Goal: Check status: Check status

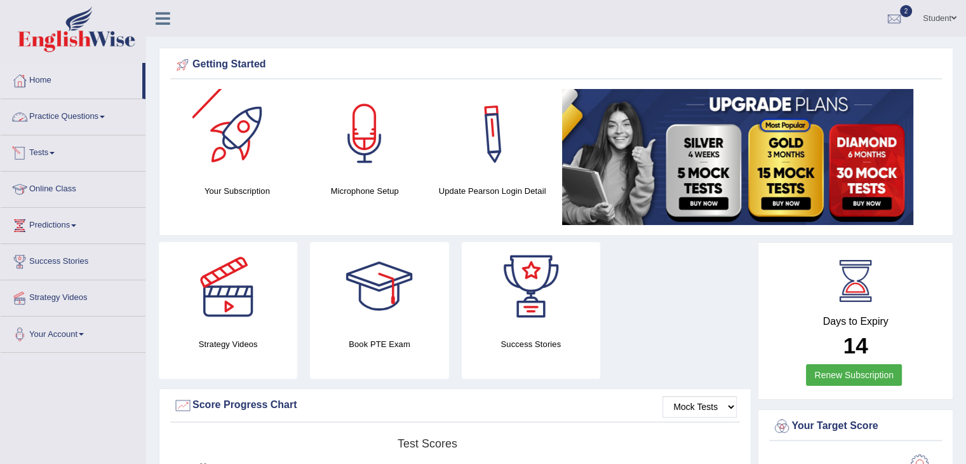
click at [39, 155] on link "Tests" at bounding box center [73, 151] width 145 height 32
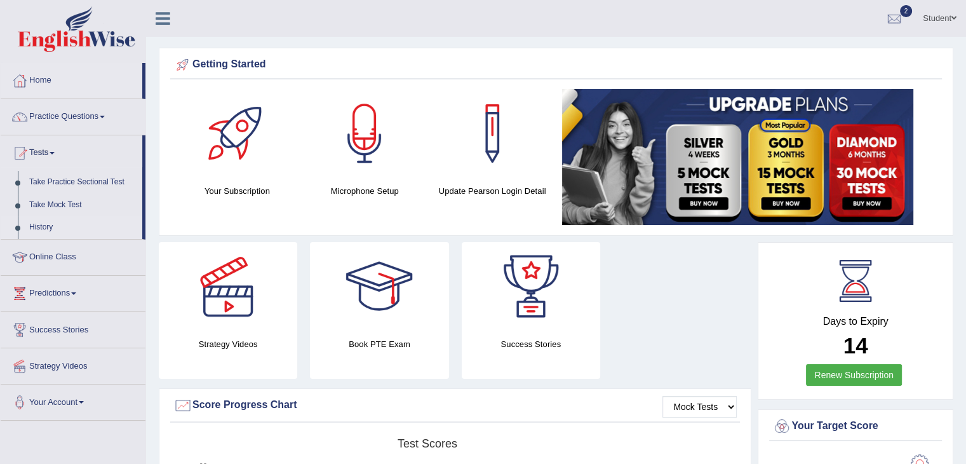
click at [43, 229] on link "History" at bounding box center [83, 227] width 119 height 23
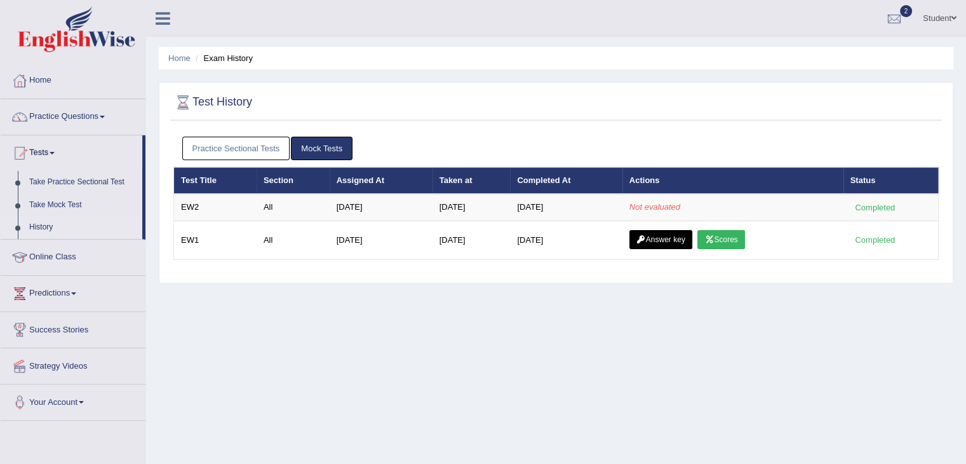
click at [608, 408] on div "Home Exam History Test History Practice Sectional Tests Mock Tests Test Title S…" at bounding box center [556, 317] width 820 height 635
click at [314, 140] on link "Mock Tests" at bounding box center [322, 149] width 62 height 24
click at [236, 144] on link "Practice Sectional Tests" at bounding box center [236, 149] width 108 height 24
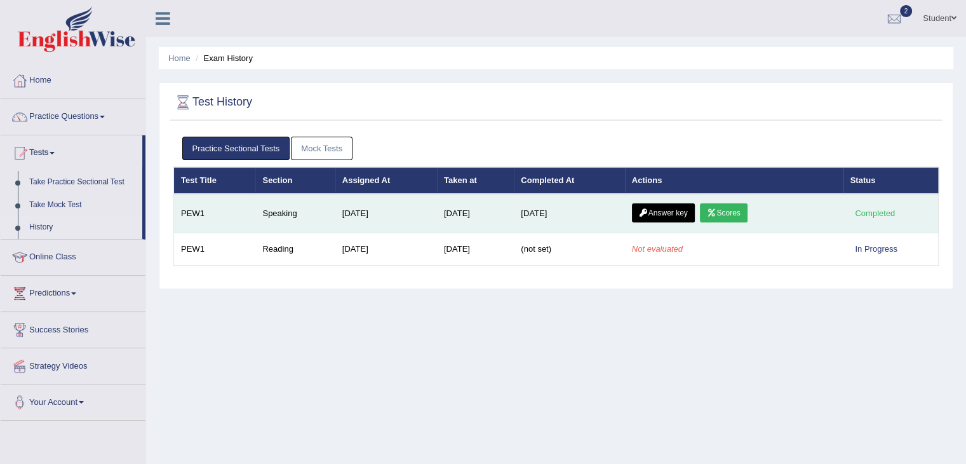
click at [734, 213] on link "Scores" at bounding box center [723, 212] width 47 height 19
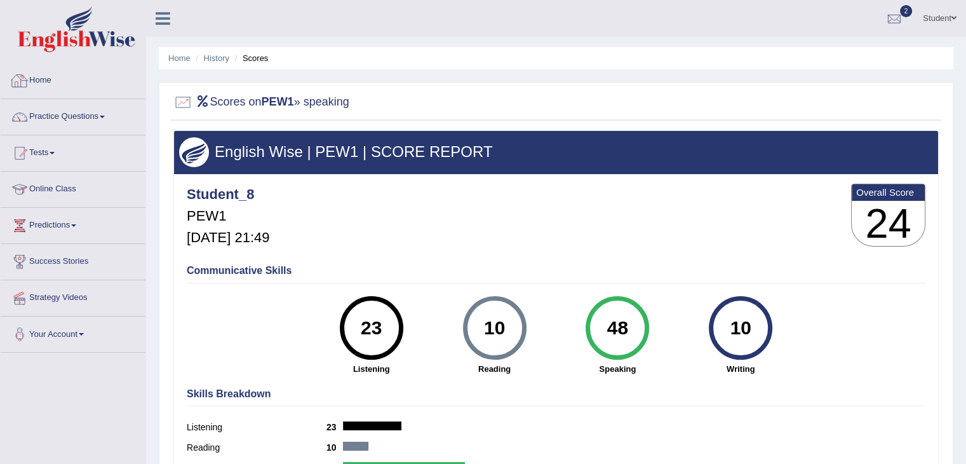
click at [38, 83] on link "Home" at bounding box center [73, 79] width 145 height 32
